Goal: Transaction & Acquisition: Purchase product/service

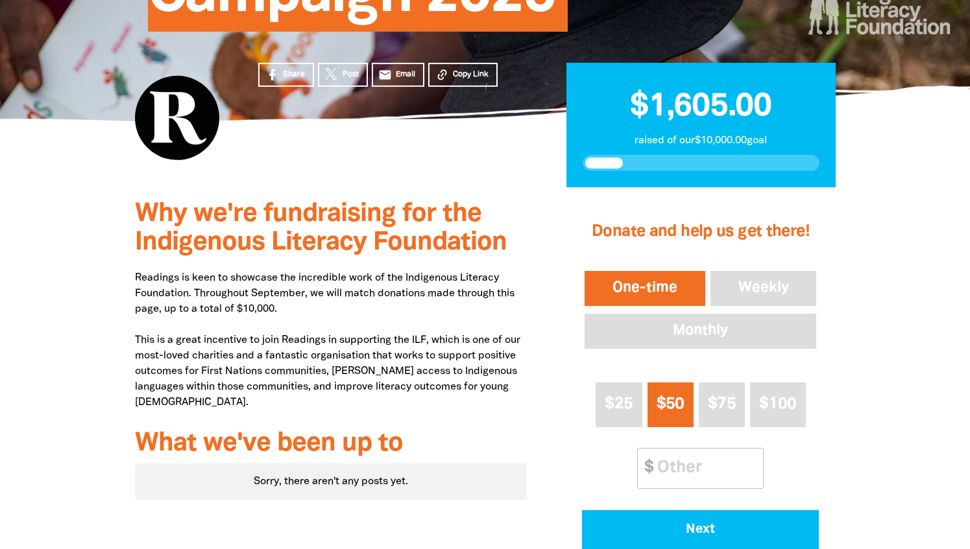
scroll to position [280, 0]
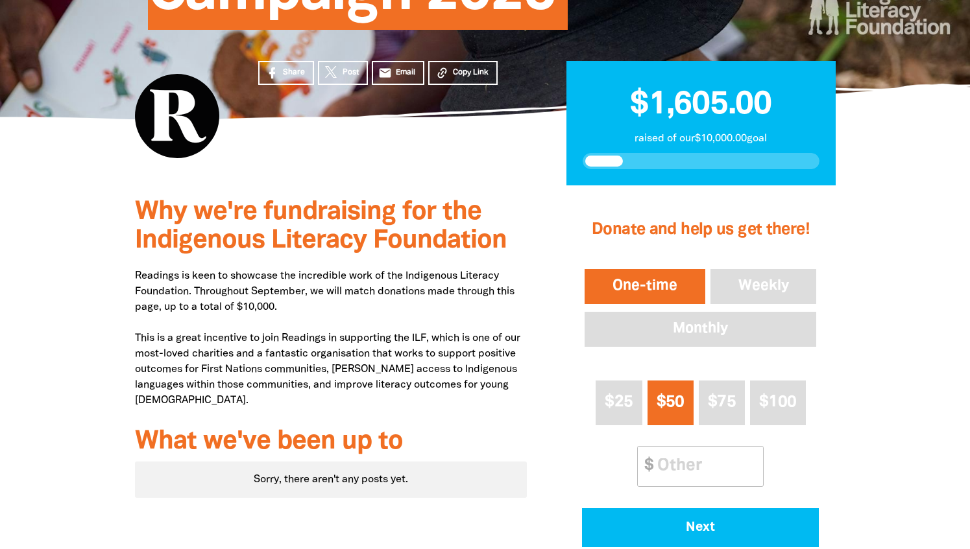
click at [650, 287] on button "One-time" at bounding box center [645, 287] width 126 height 40
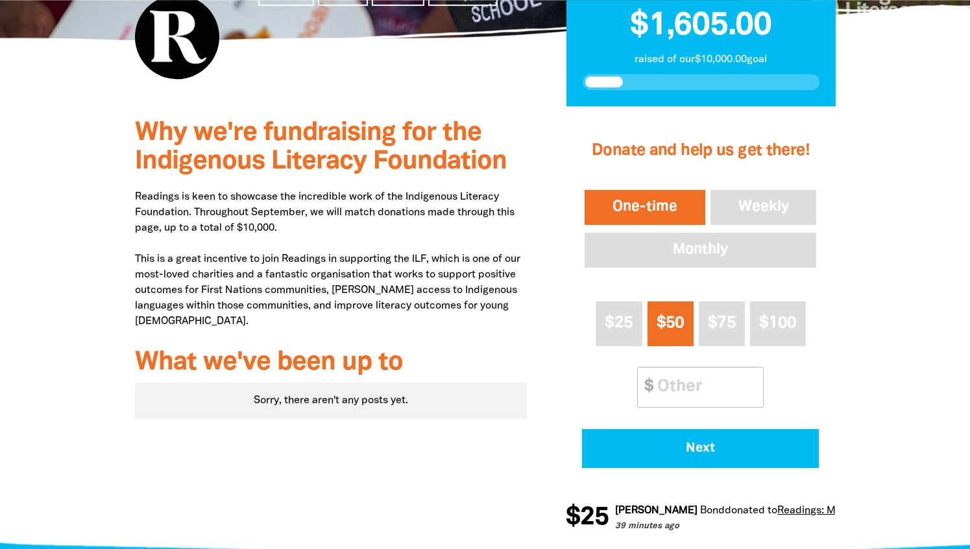
scroll to position [363, 0]
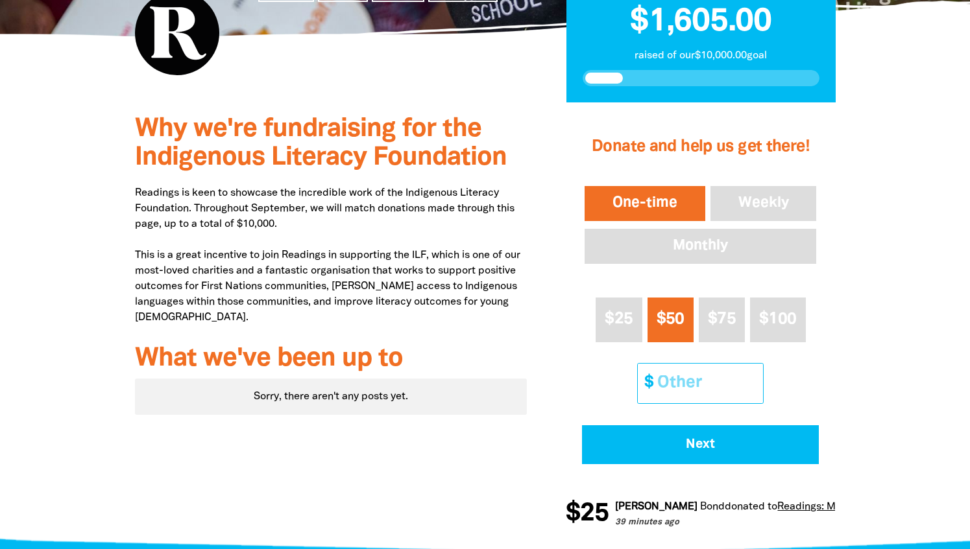
click at [679, 385] on input "Other Amount" at bounding box center [705, 384] width 115 height 40
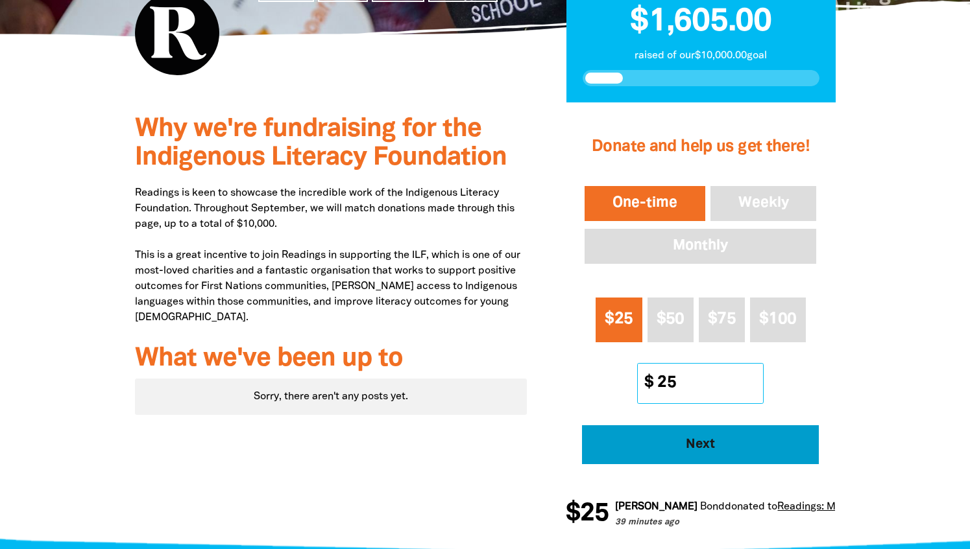
type input "25"
click at [699, 449] on span "Next" at bounding box center [700, 444] width 201 height 13
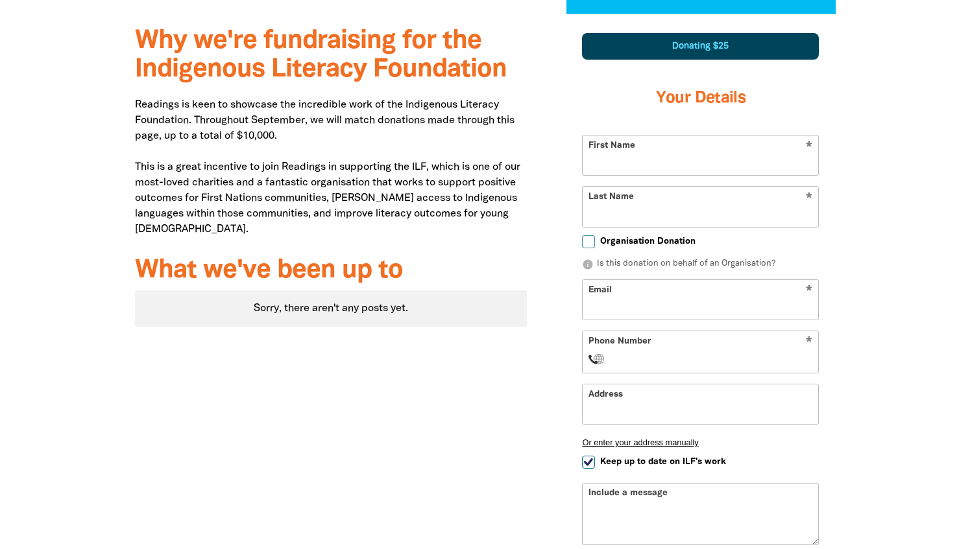
scroll to position [452, 0]
click at [688, 165] on input "First Name" at bounding box center [699, 155] width 235 height 40
type input "[PERSON_NAME]"
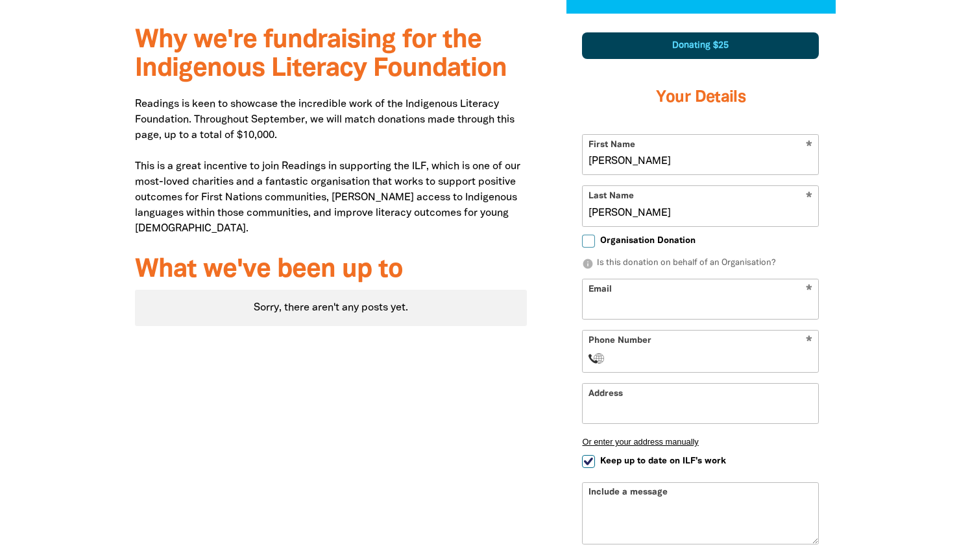
type input "[PERSON_NAME]"
type input "[PERSON_NAME][EMAIL_ADDRESS][DOMAIN_NAME]"
type input "[PHONE_NUMBER]"
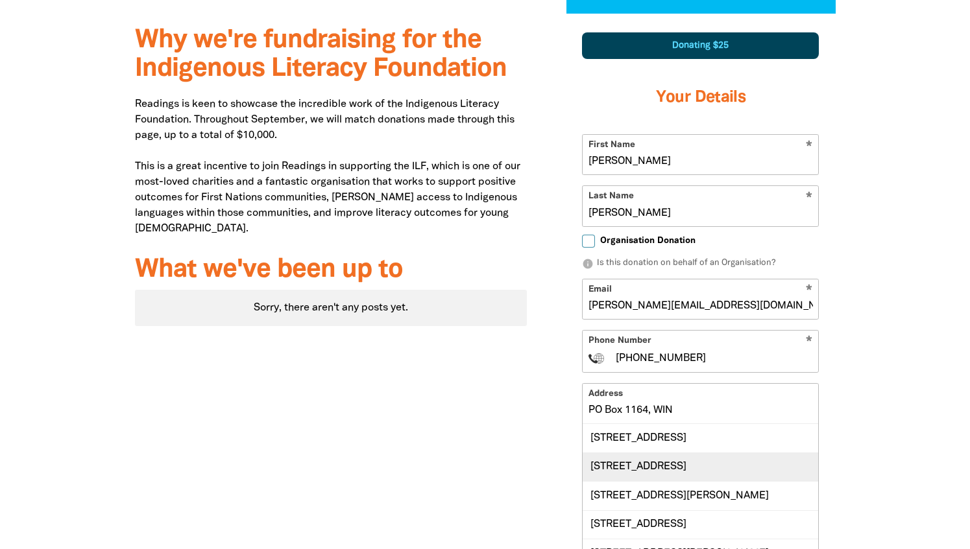
click at [689, 466] on div "[STREET_ADDRESS]" at bounding box center [699, 467] width 235 height 29
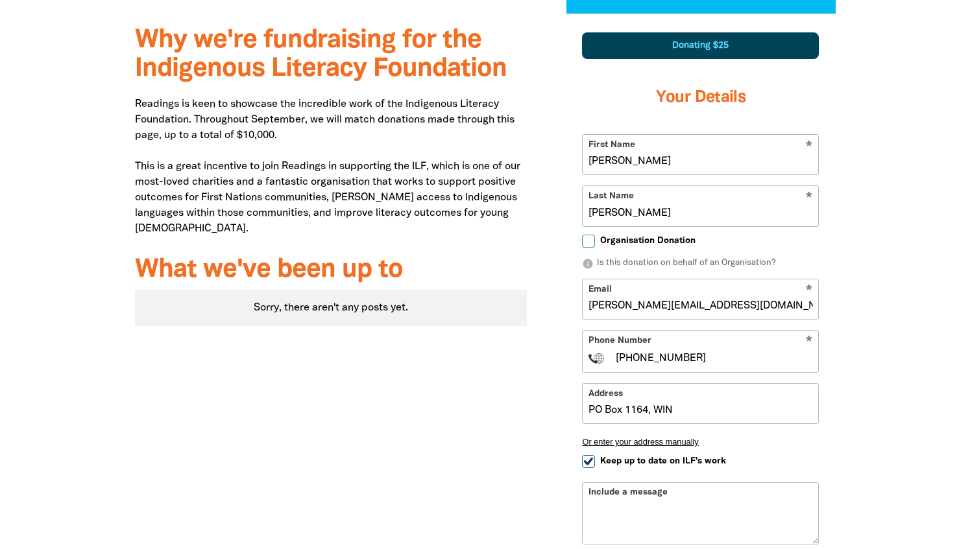
type input "[STREET_ADDRESS]"
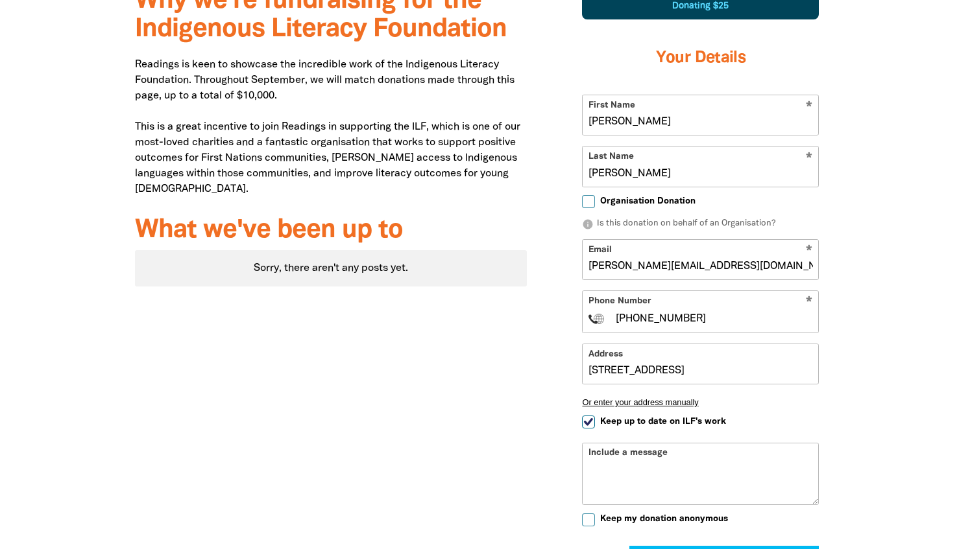
scroll to position [545, 0]
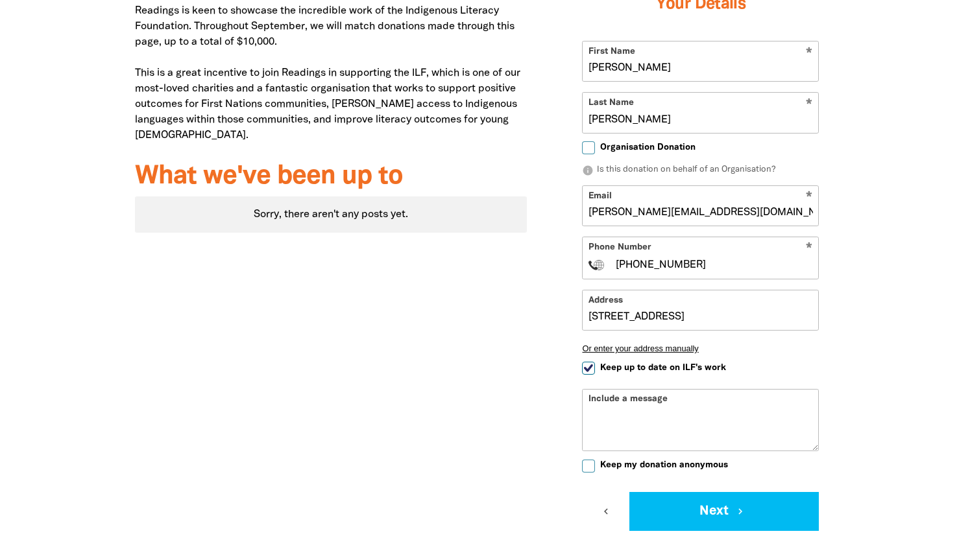
click at [592, 370] on input "Keep up to date on ILF's work" at bounding box center [588, 368] width 13 height 13
checkbox input "false"
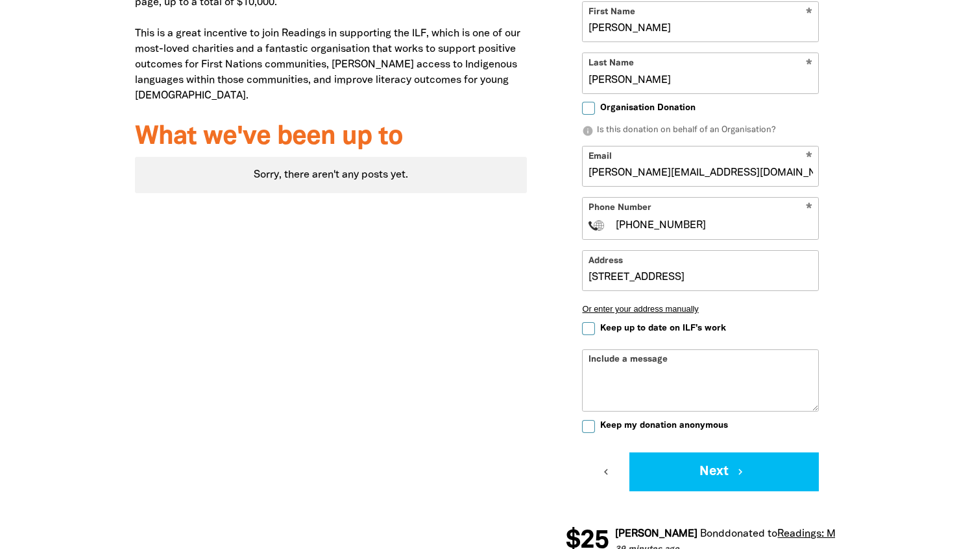
scroll to position [587, 0]
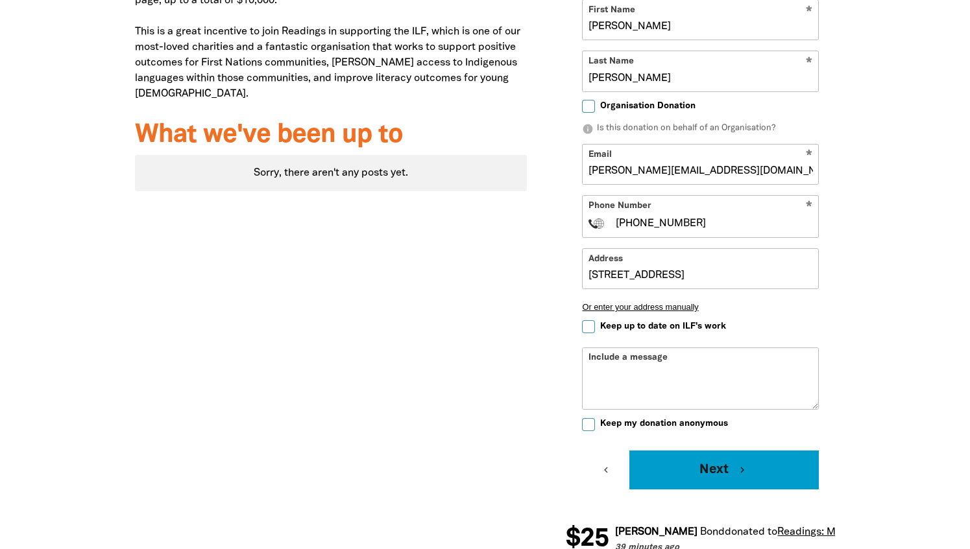
click at [714, 473] on button "Next chevron_right" at bounding box center [723, 470] width 189 height 39
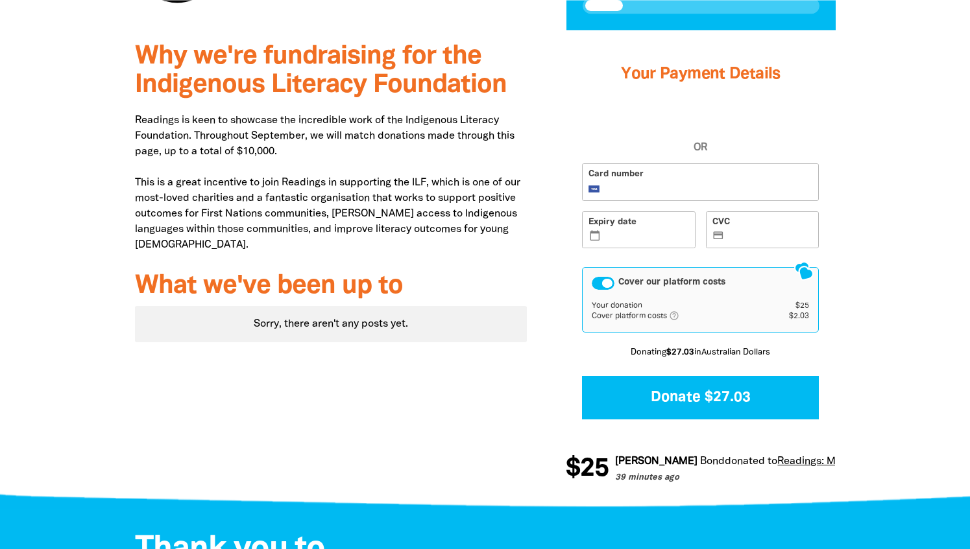
scroll to position [441, 0]
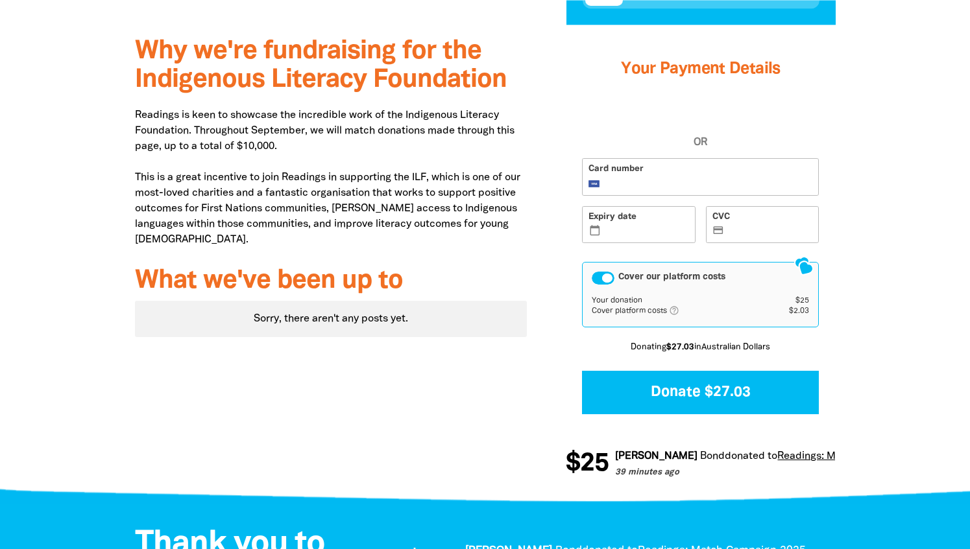
drag, startPoint x: 599, startPoint y: 281, endPoint x: 617, endPoint y: 287, distance: 19.7
click at [599, 281] on div "Cover our platform costs" at bounding box center [603, 278] width 23 height 13
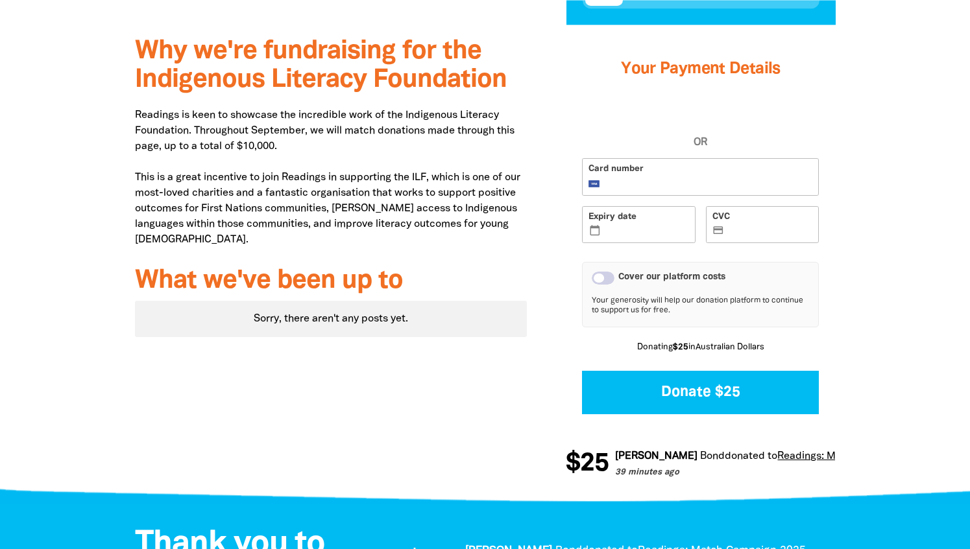
click at [614, 276] on div "Cover our platform costs" at bounding box center [700, 278] width 217 height 13
click at [610, 280] on div "Cover our platform costs" at bounding box center [603, 278] width 23 height 13
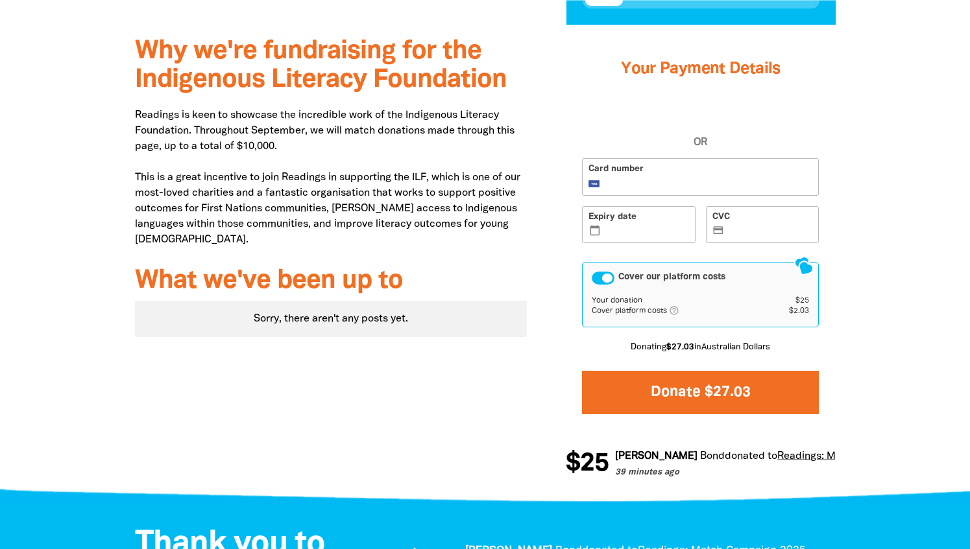
click at [686, 393] on button "Donate $27.03" at bounding box center [700, 392] width 237 height 43
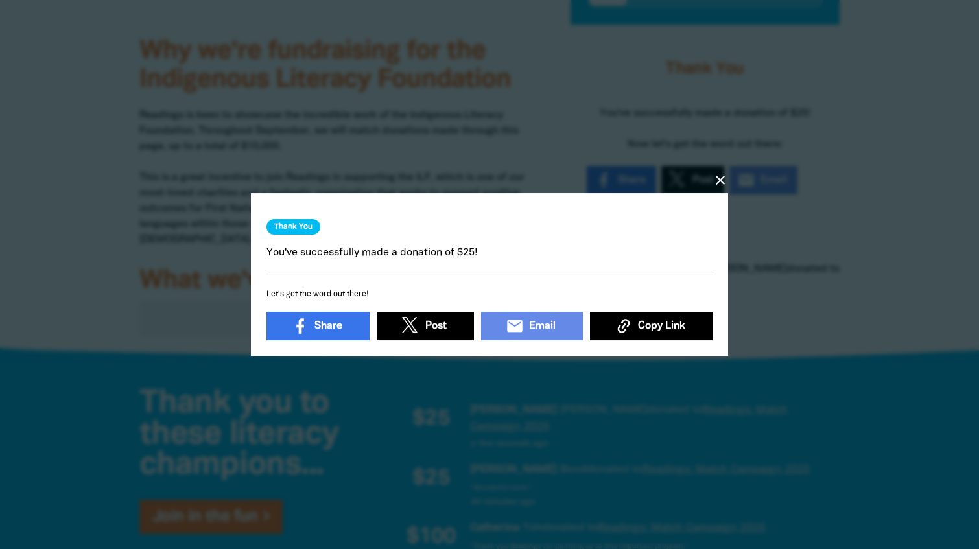
click at [720, 181] on icon "close" at bounding box center [721, 181] width 16 height 16
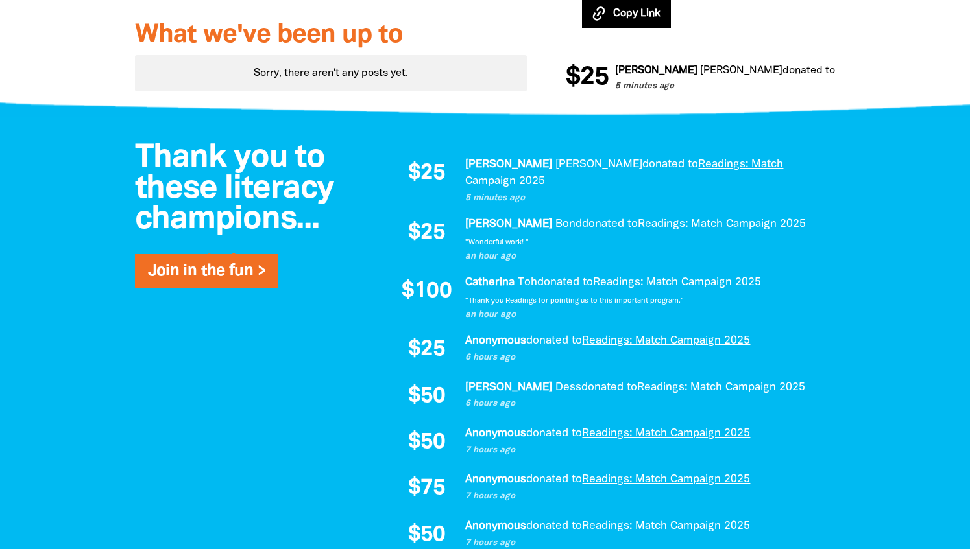
scroll to position [656, 0]
